Goal: Communication & Community: Participate in discussion

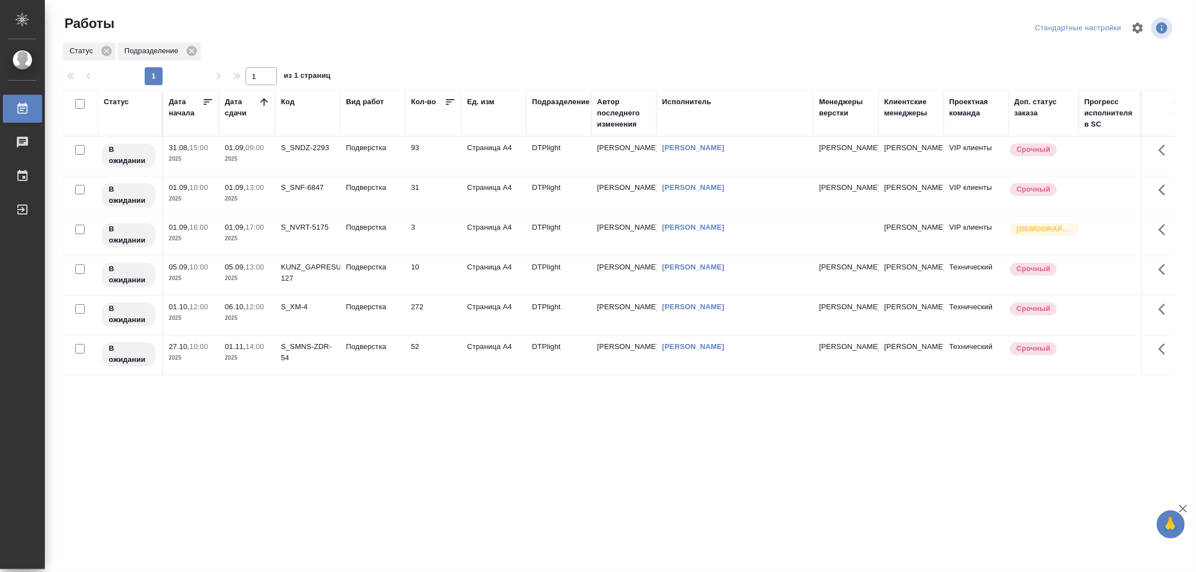
click at [382, 161] on td "Подверстка" at bounding box center [372, 156] width 65 height 39
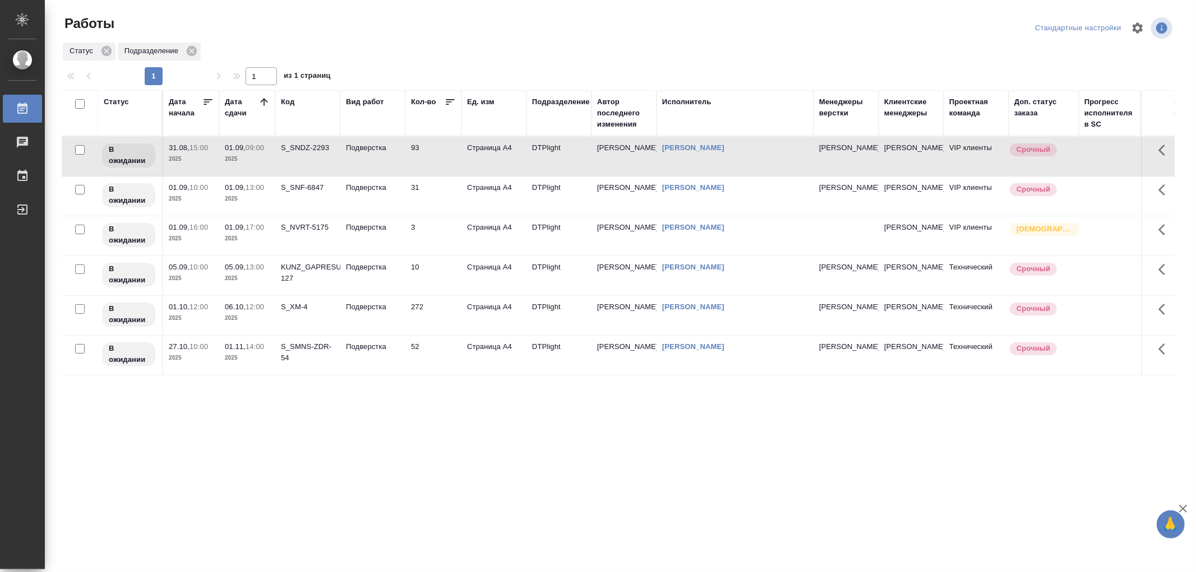
click at [382, 161] on td "Подверстка" at bounding box center [372, 156] width 65 height 39
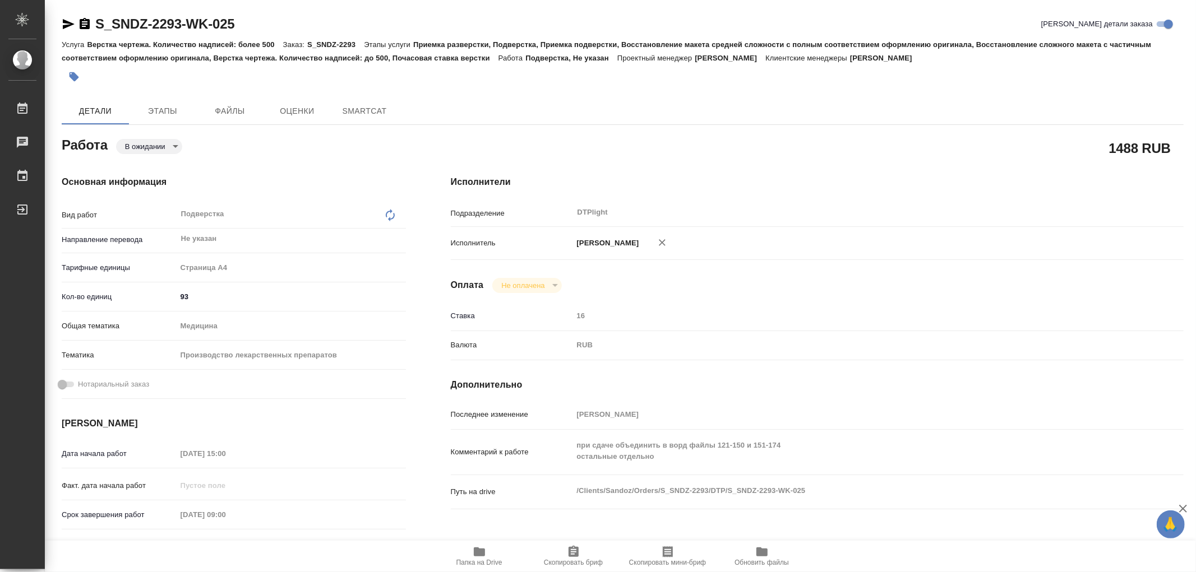
type textarea "x"
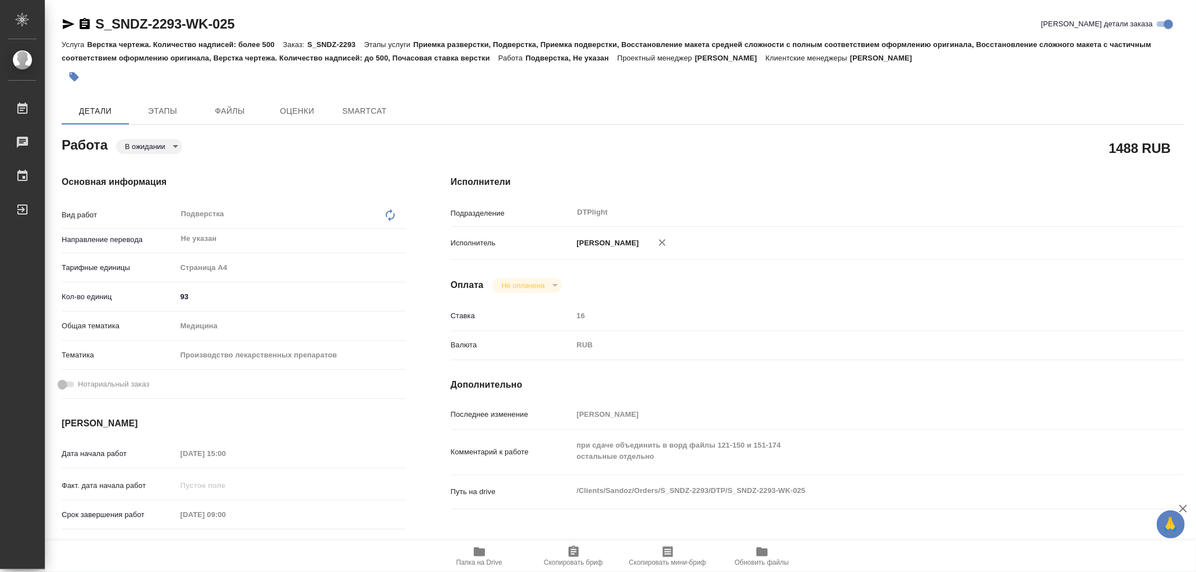
type textarea "x"
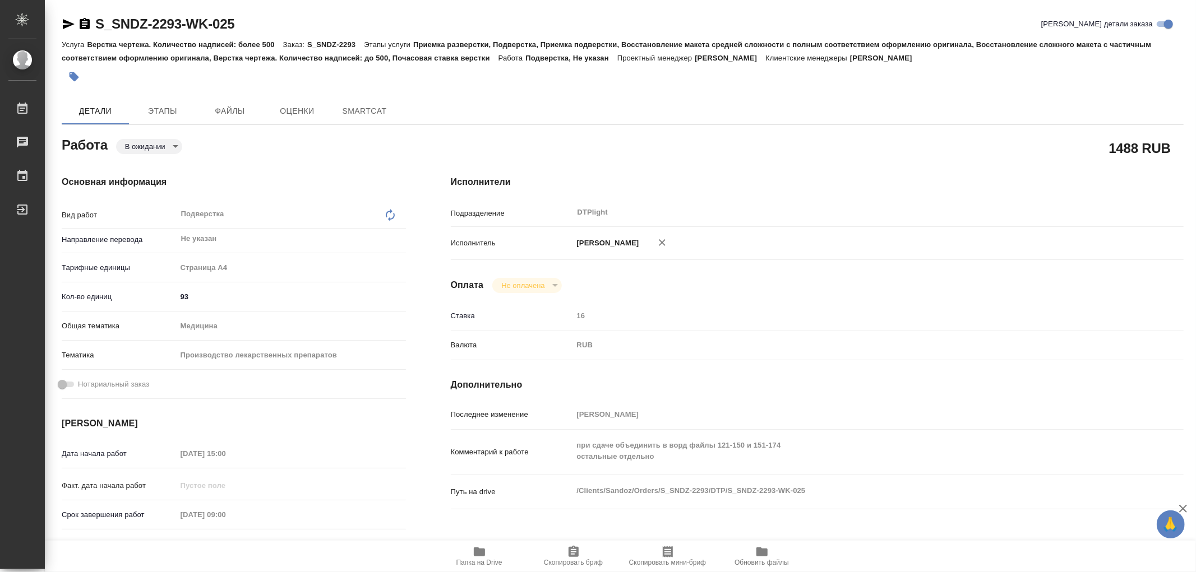
type textarea "x"
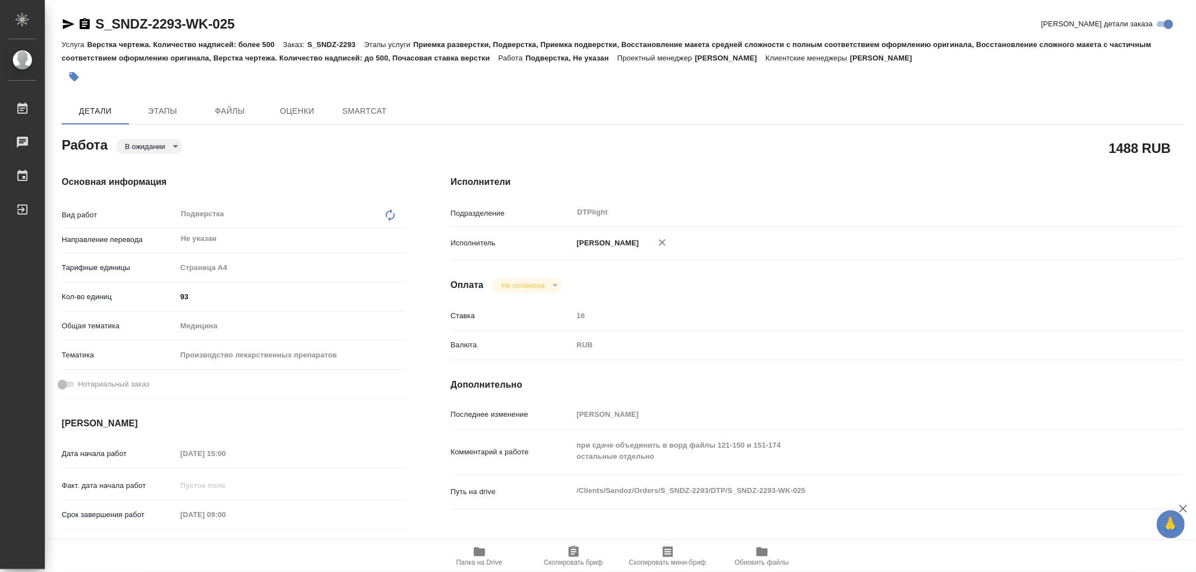
type textarea "x"
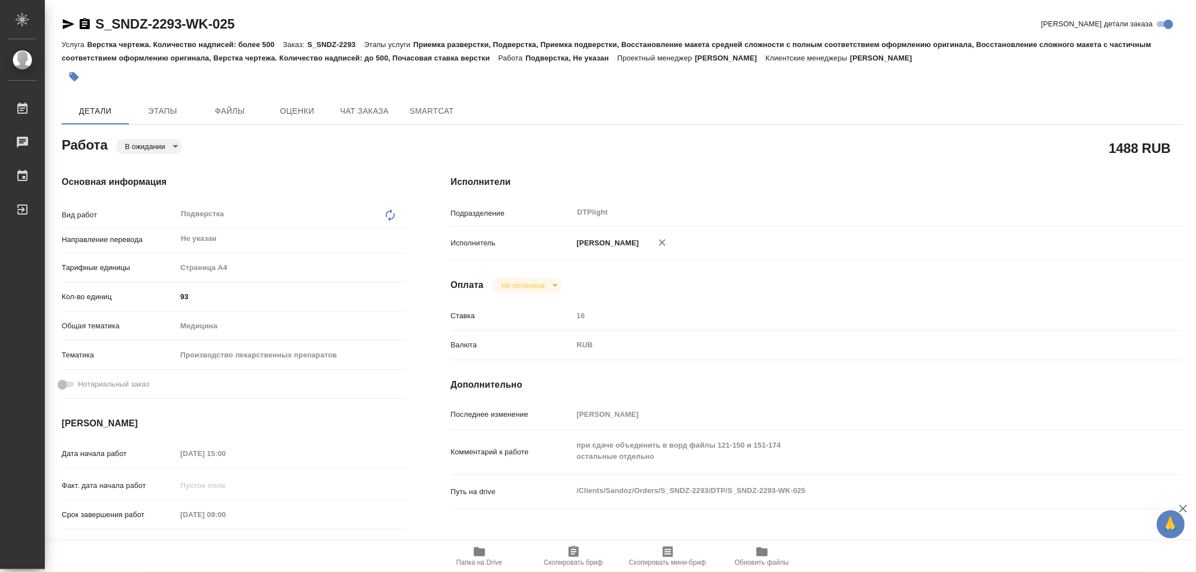
type textarea "x"
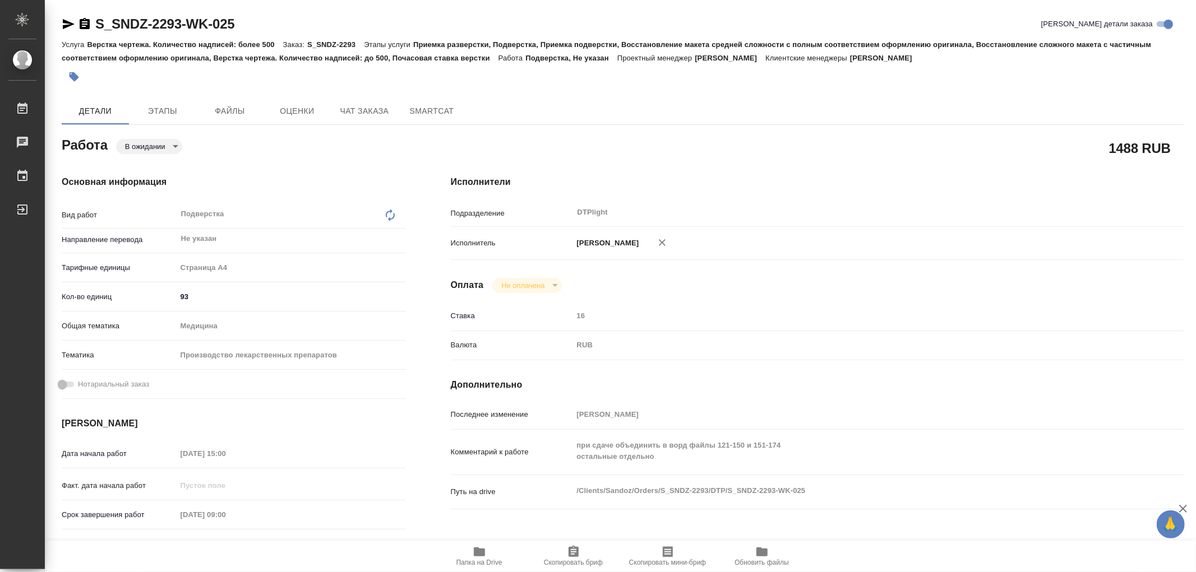
type textarea "x"
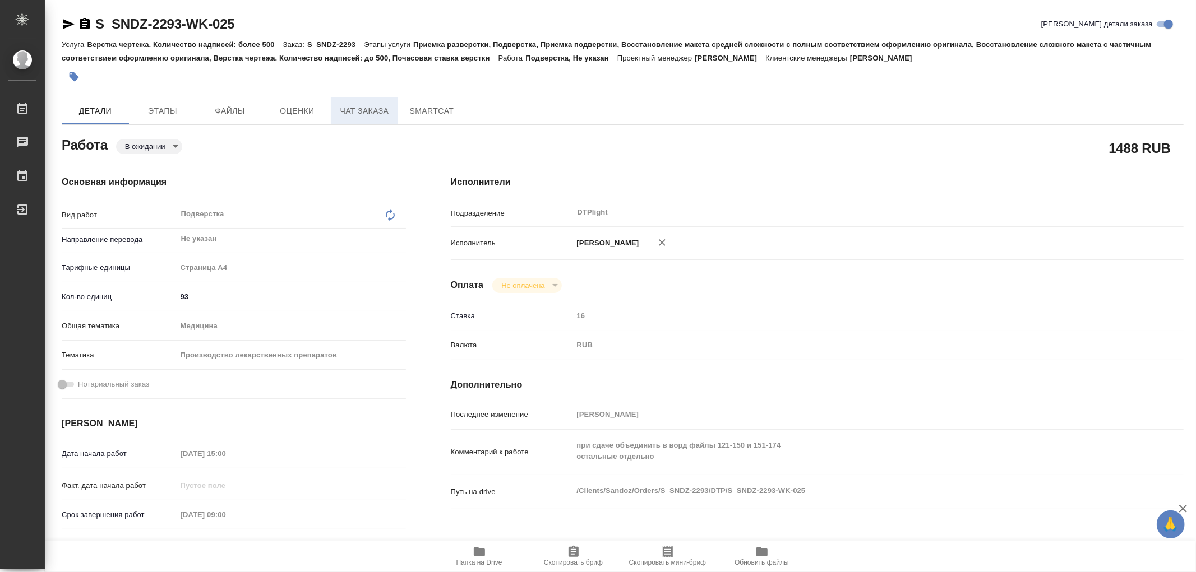
click at [371, 104] on span "Чат заказа" at bounding box center [364, 111] width 54 height 14
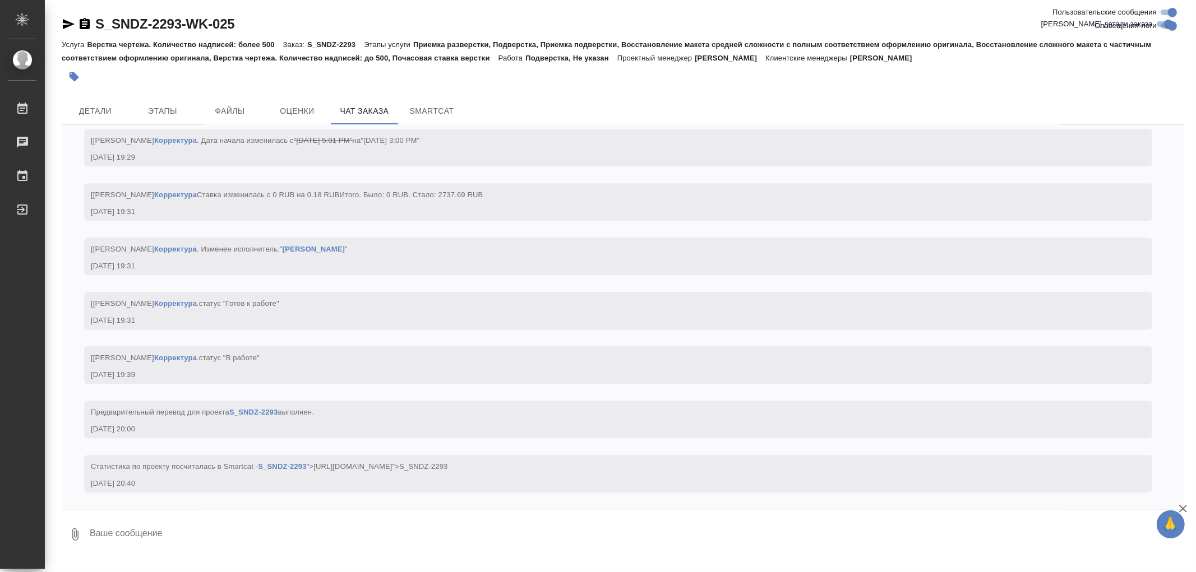
scroll to position [20802, 0]
